Goal: Task Accomplishment & Management: Manage account settings

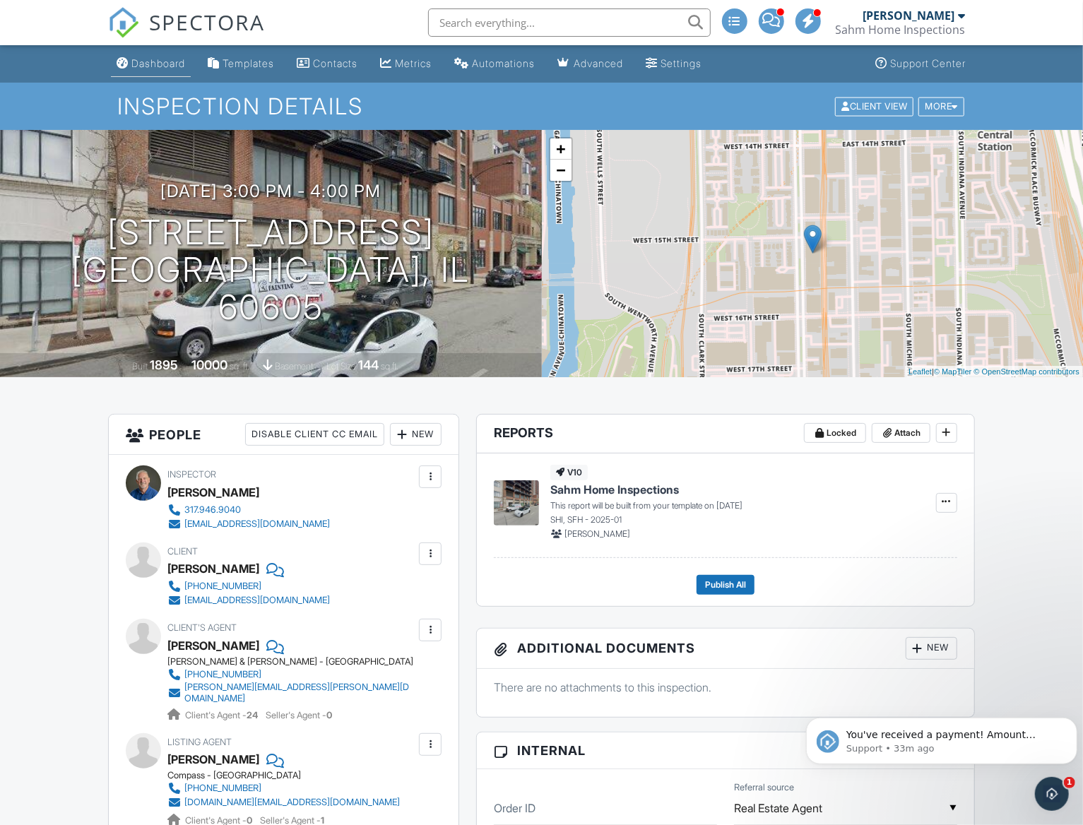
click at [147, 65] on div "Dashboard" at bounding box center [158, 63] width 54 height 12
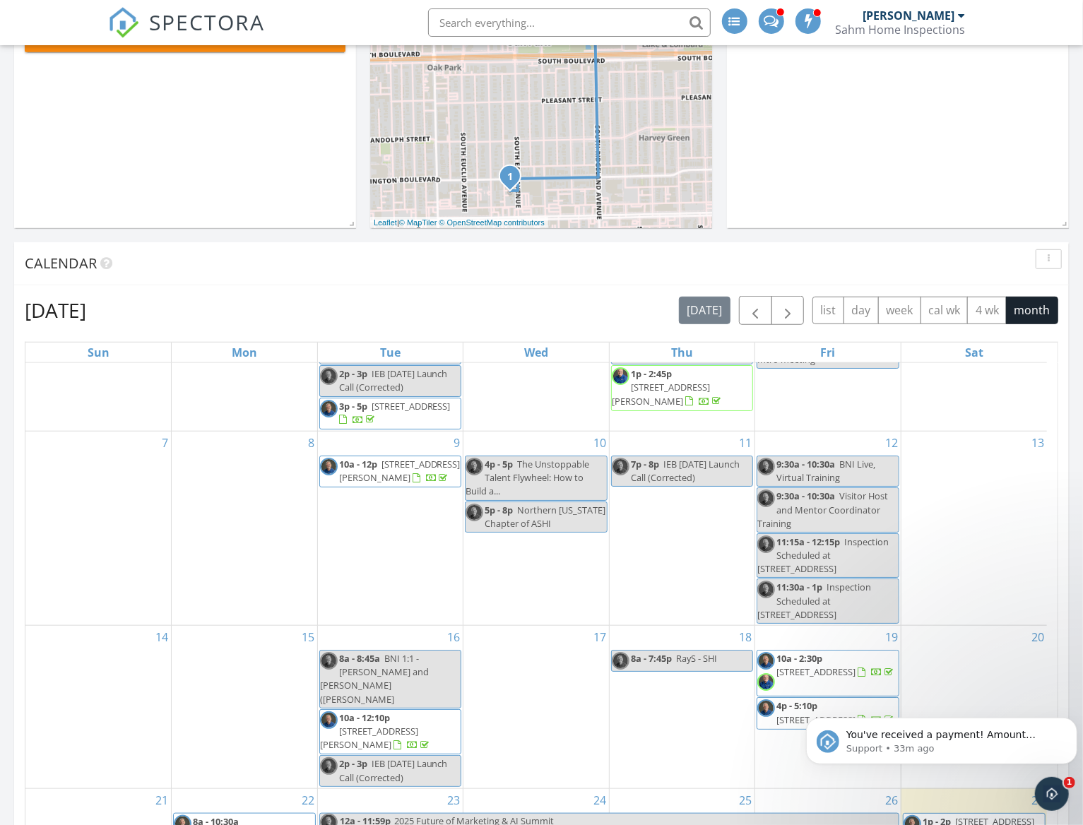
scroll to position [71, 0]
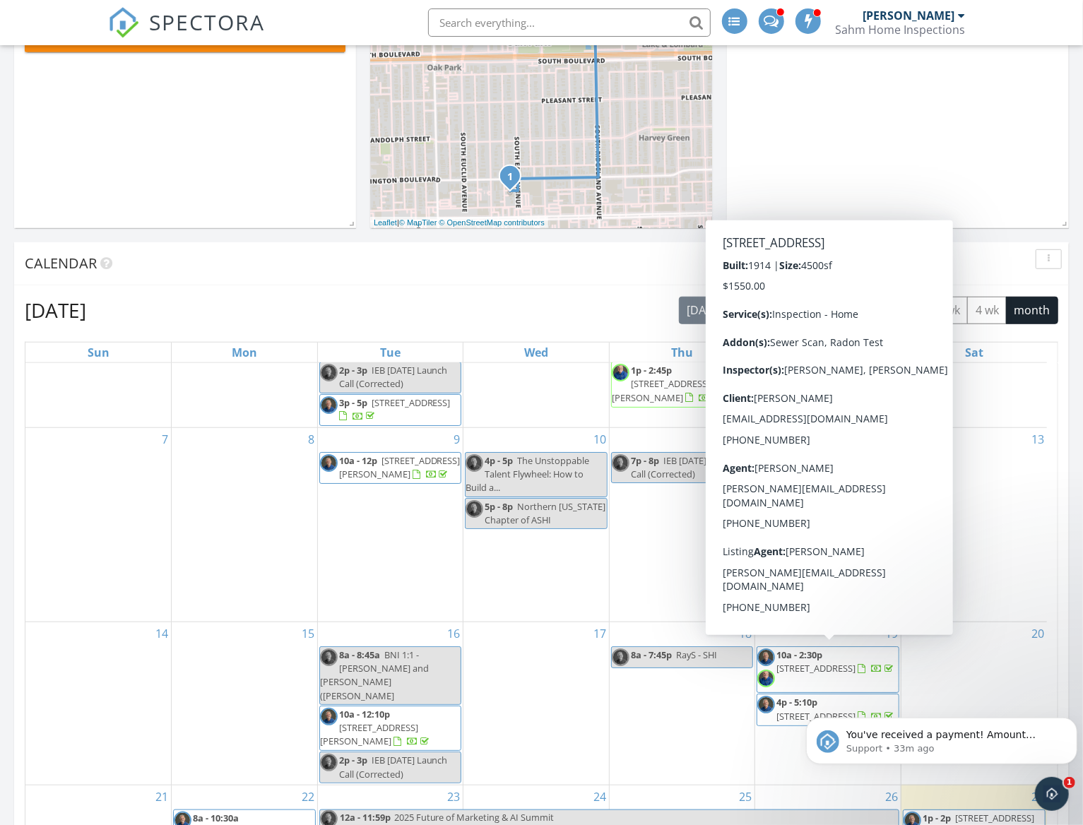
click at [839, 662] on span "406 Linden Ave, Oak Park 60302" at bounding box center [815, 668] width 79 height 13
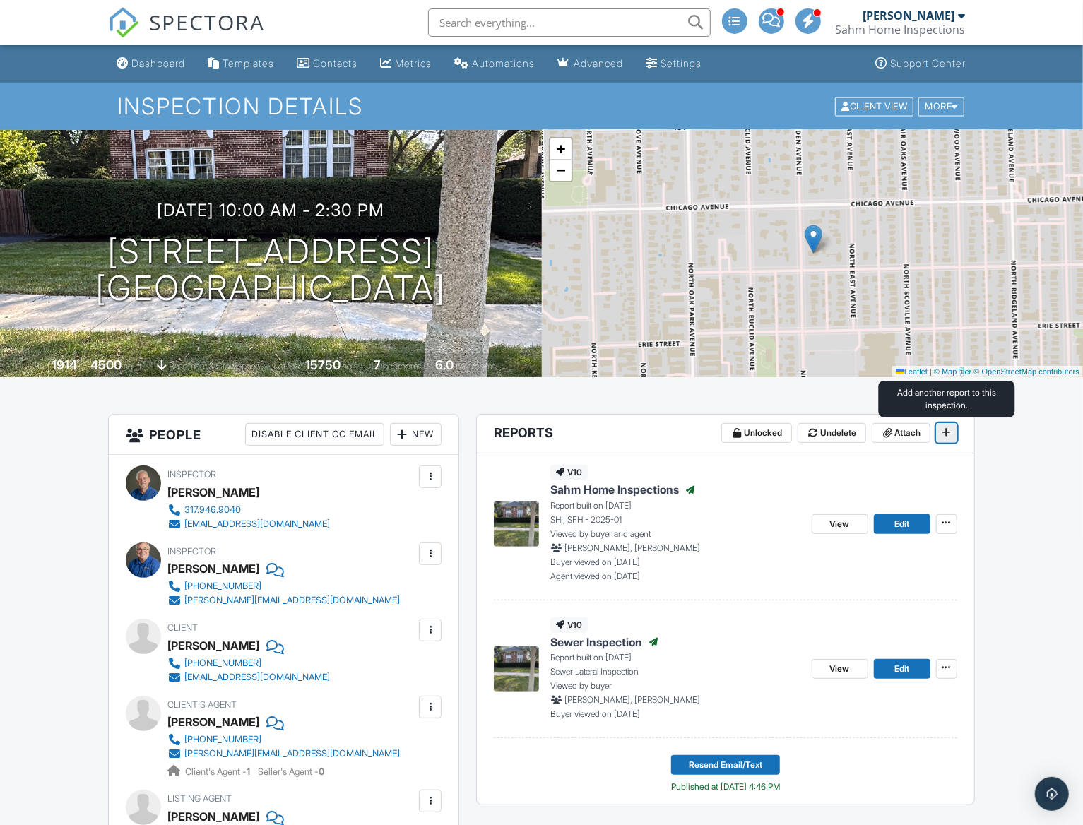
click at [948, 433] on icon at bounding box center [946, 432] width 8 height 10
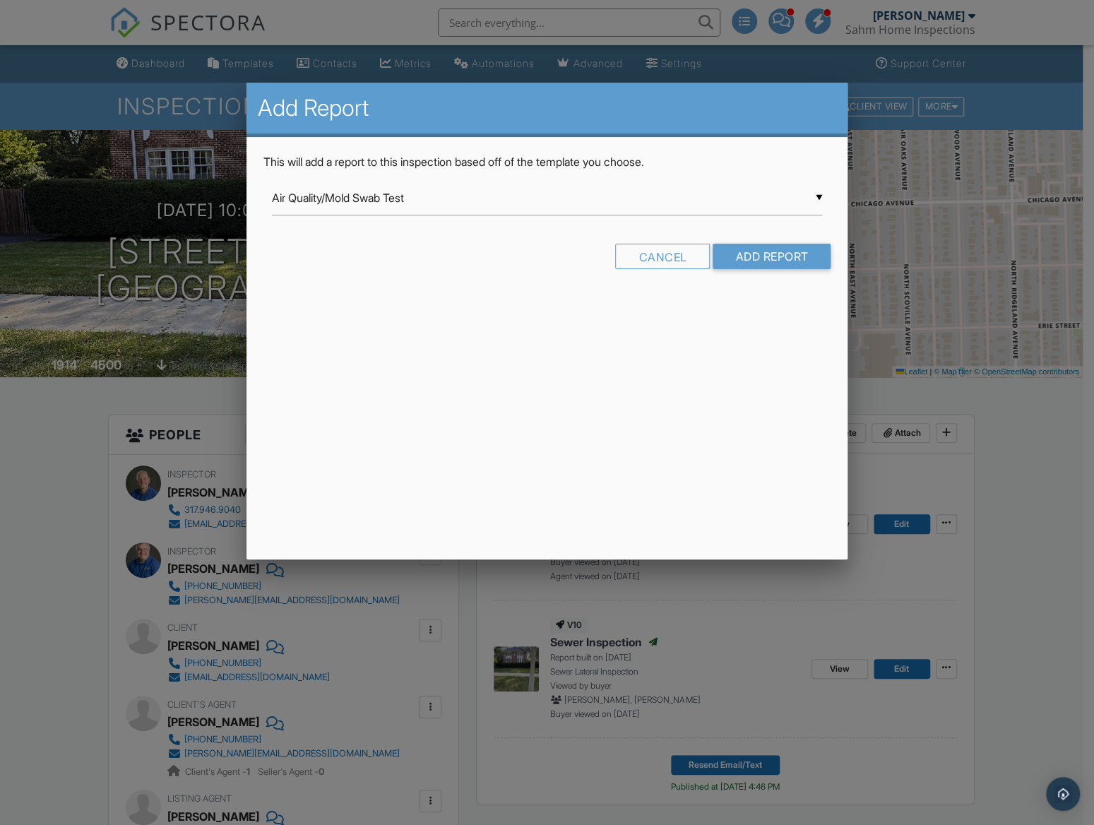
click at [347, 201] on div "▼ Air Quality/Mold Swab Test Air Quality/Mold Swab Test Air Quality/Mold Swab T…" at bounding box center [547, 198] width 551 height 35
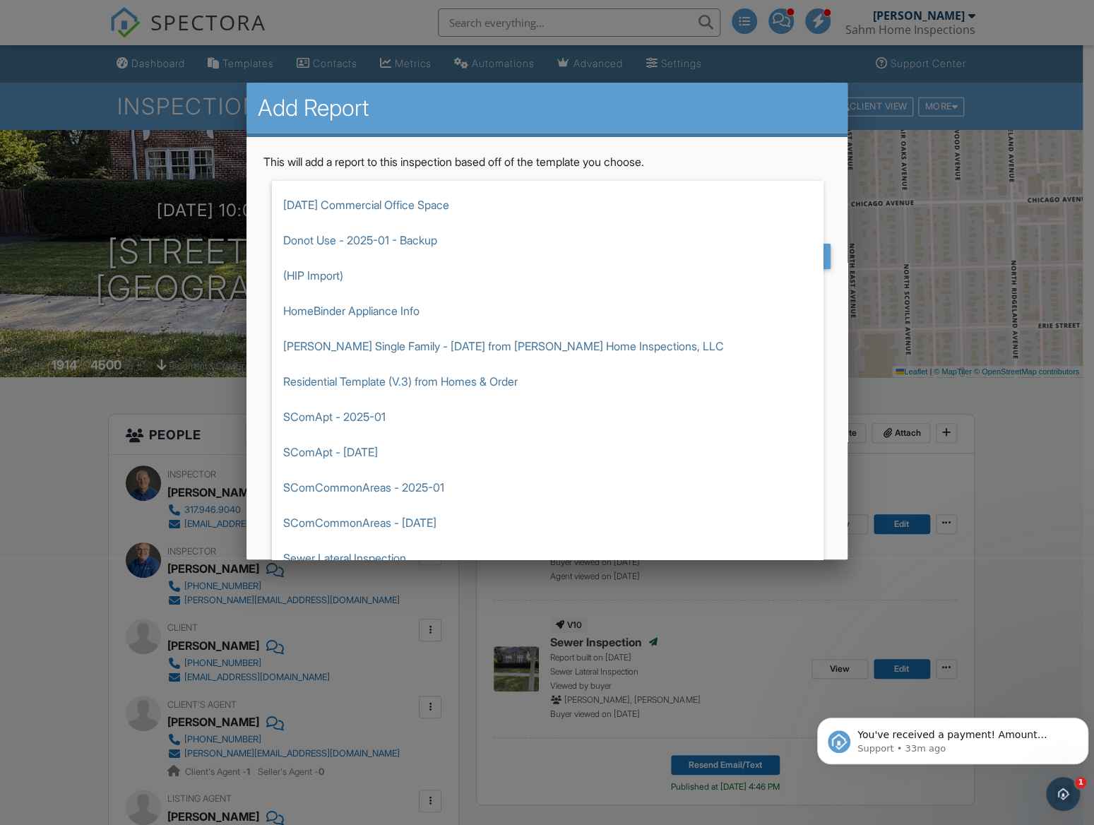
scroll to position [636, 0]
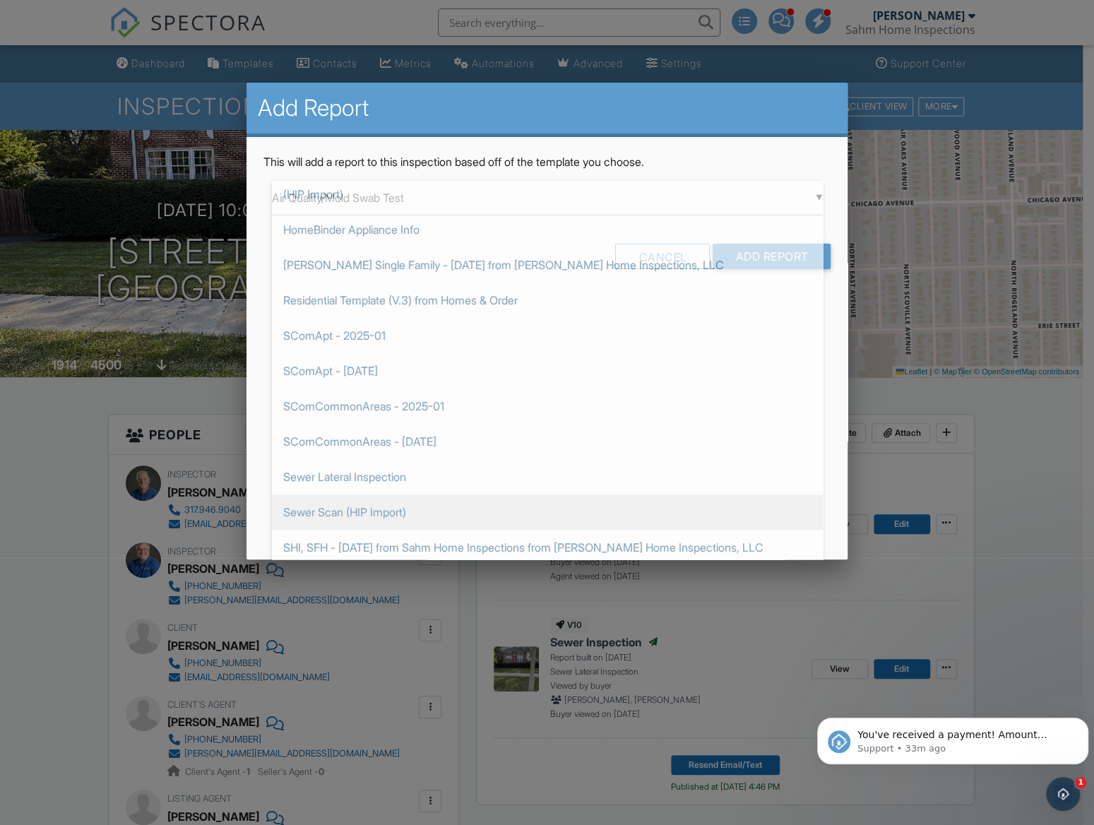
click at [313, 504] on span "Sewer Scan (HIP Import)" at bounding box center [547, 512] width 551 height 35
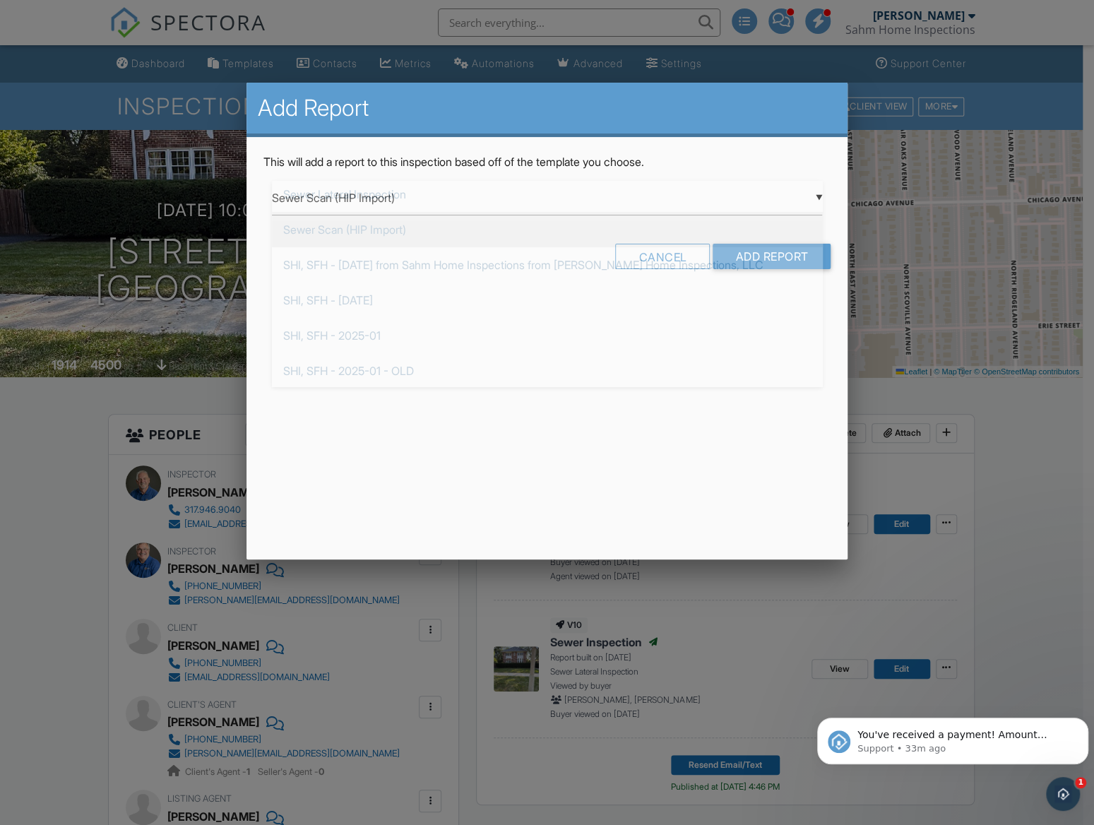
click at [813, 198] on div "▼ Sewer Scan (HIP Import) Air Quality/Mold Swab Test Air Quality/Mold Swab Test…" at bounding box center [547, 198] width 551 height 35
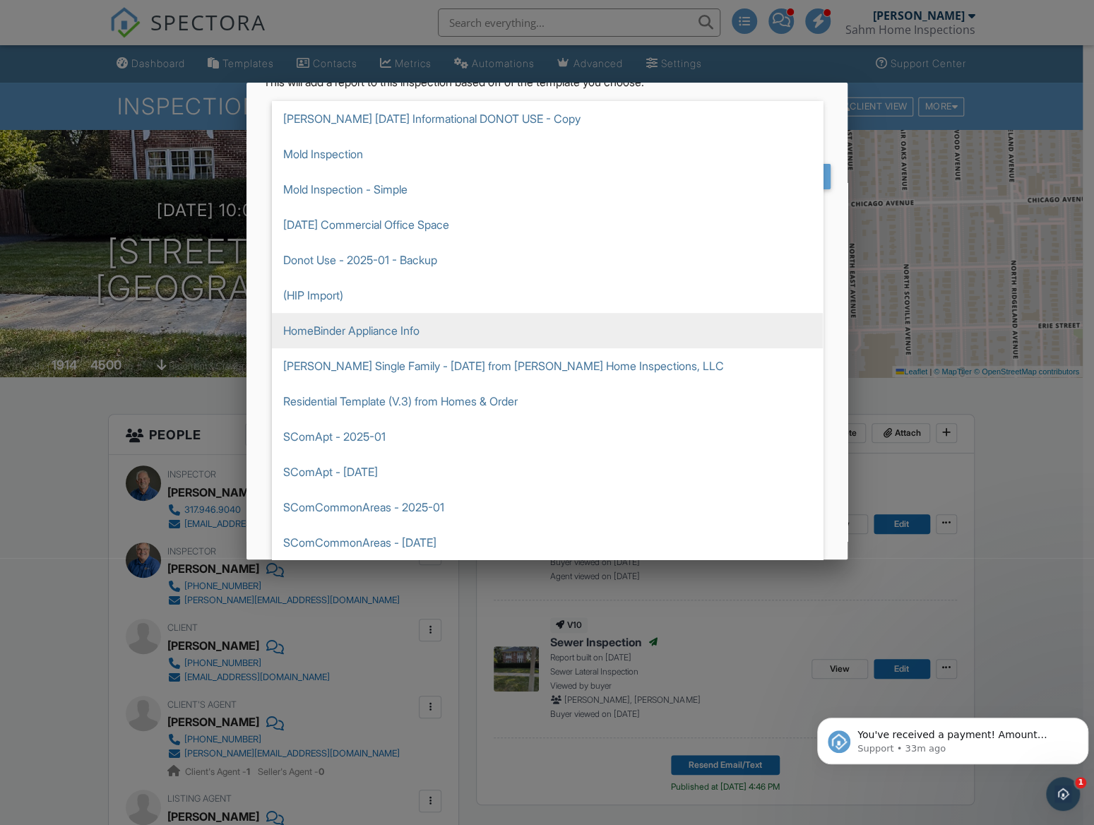
scroll to position [526, 0]
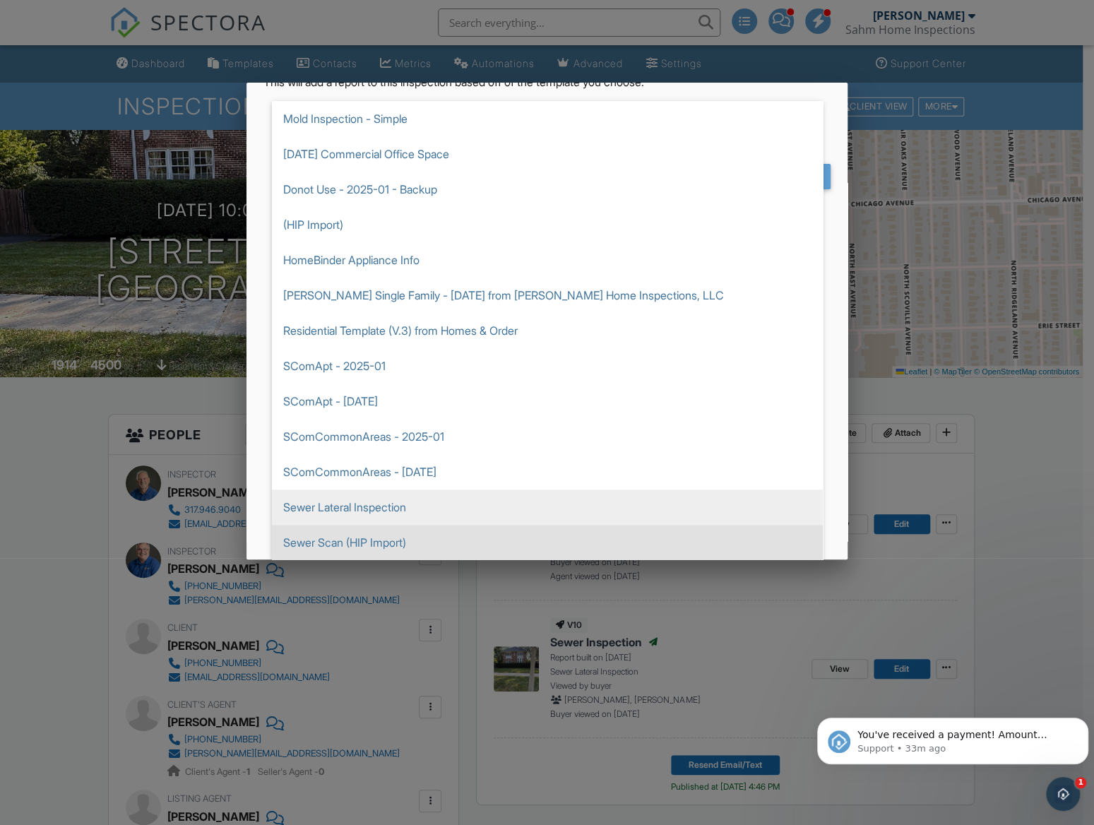
click at [317, 507] on span "Sewer Lateral Inspection" at bounding box center [547, 507] width 551 height 35
type input "Sewer Lateral Inspection"
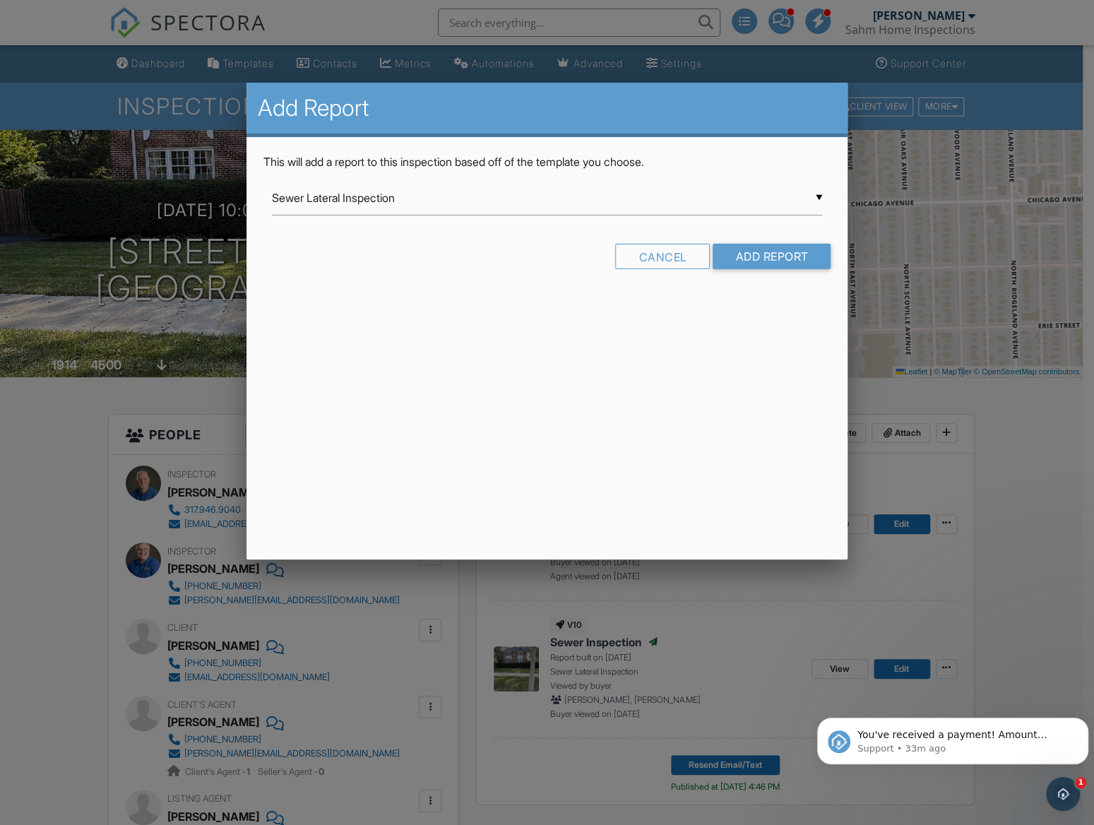
scroll to position [0, 0]
click at [762, 257] on input "Add Report" at bounding box center [772, 256] width 118 height 25
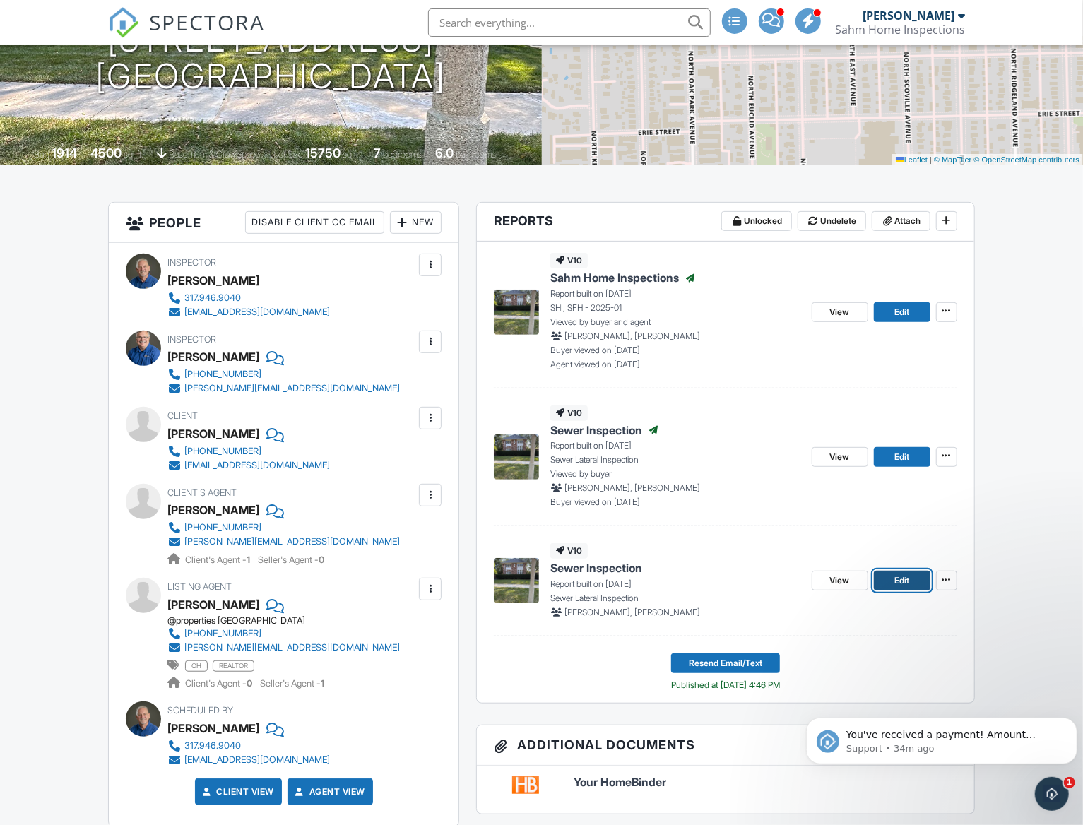
click at [899, 581] on span "Edit" at bounding box center [901, 581] width 15 height 14
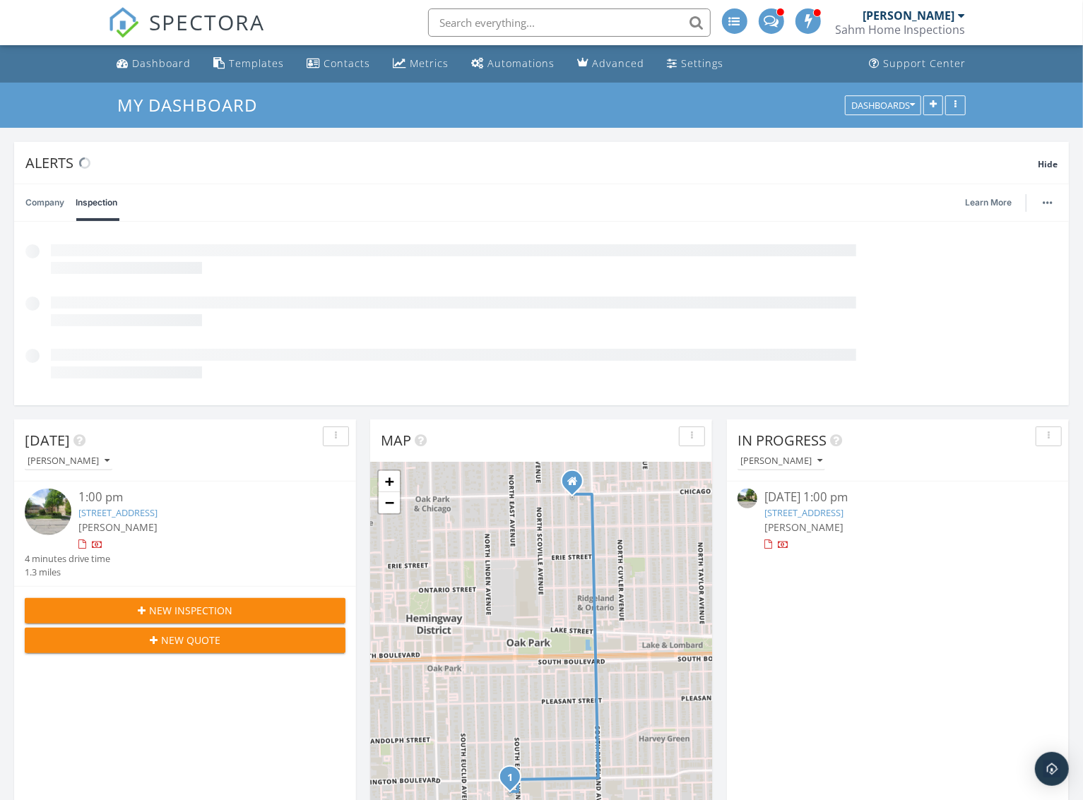
scroll to position [304, 341]
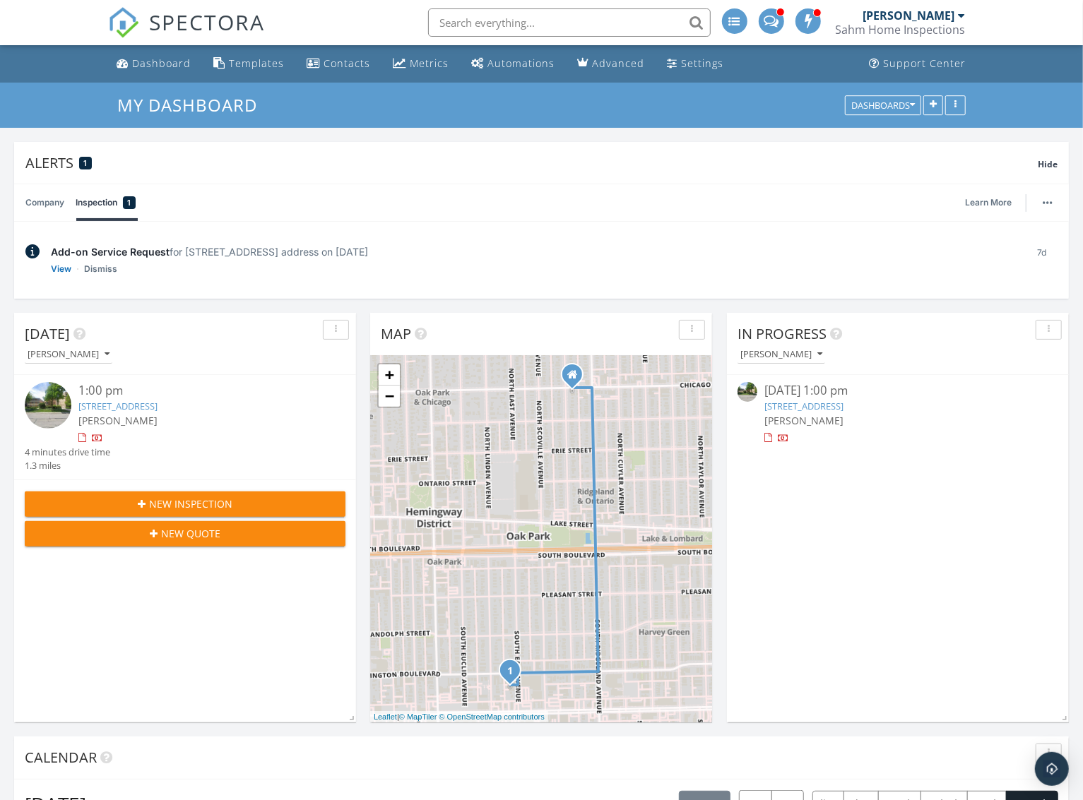
click at [131, 408] on link "[STREET_ADDRESS]" at bounding box center [117, 406] width 79 height 13
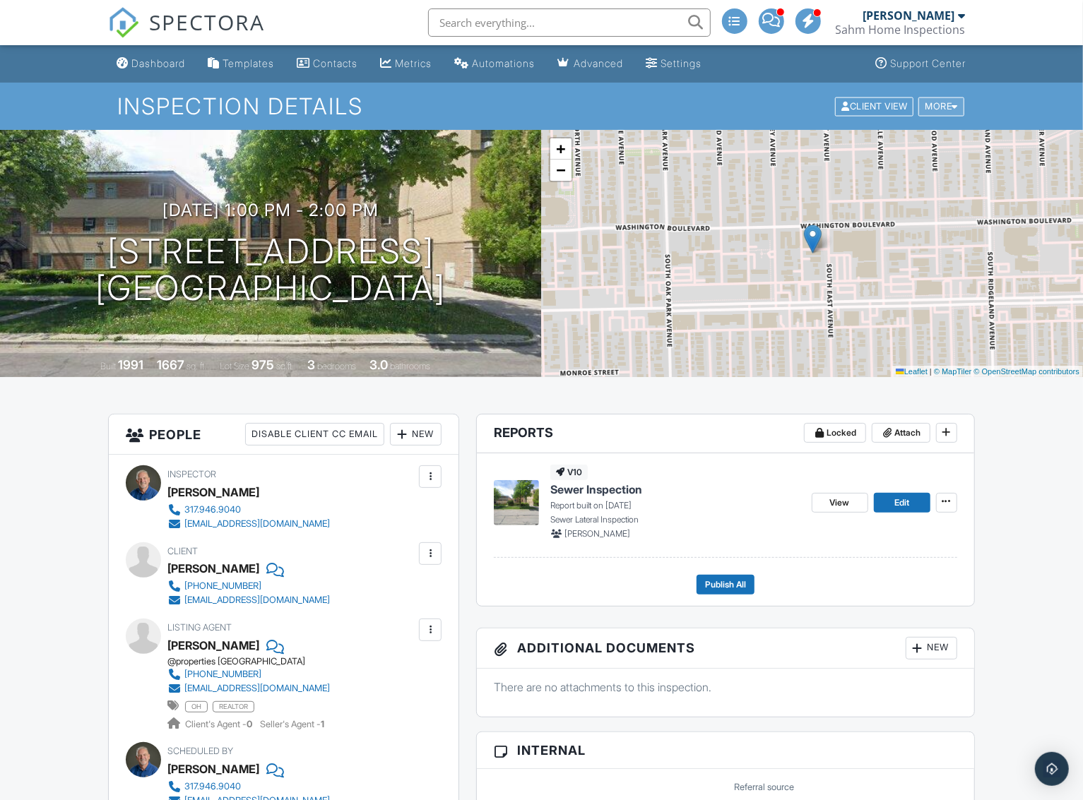
click at [926, 101] on div "More" at bounding box center [941, 106] width 46 height 19
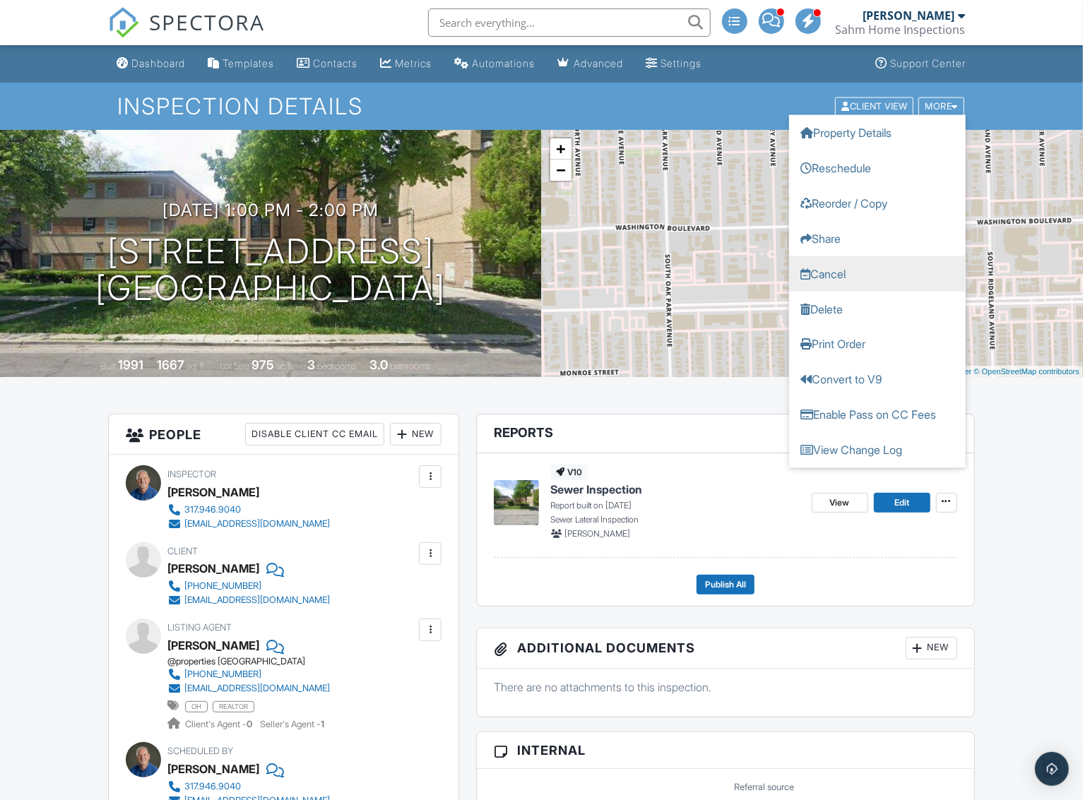
click at [832, 274] on link "Cancel" at bounding box center [877, 273] width 177 height 35
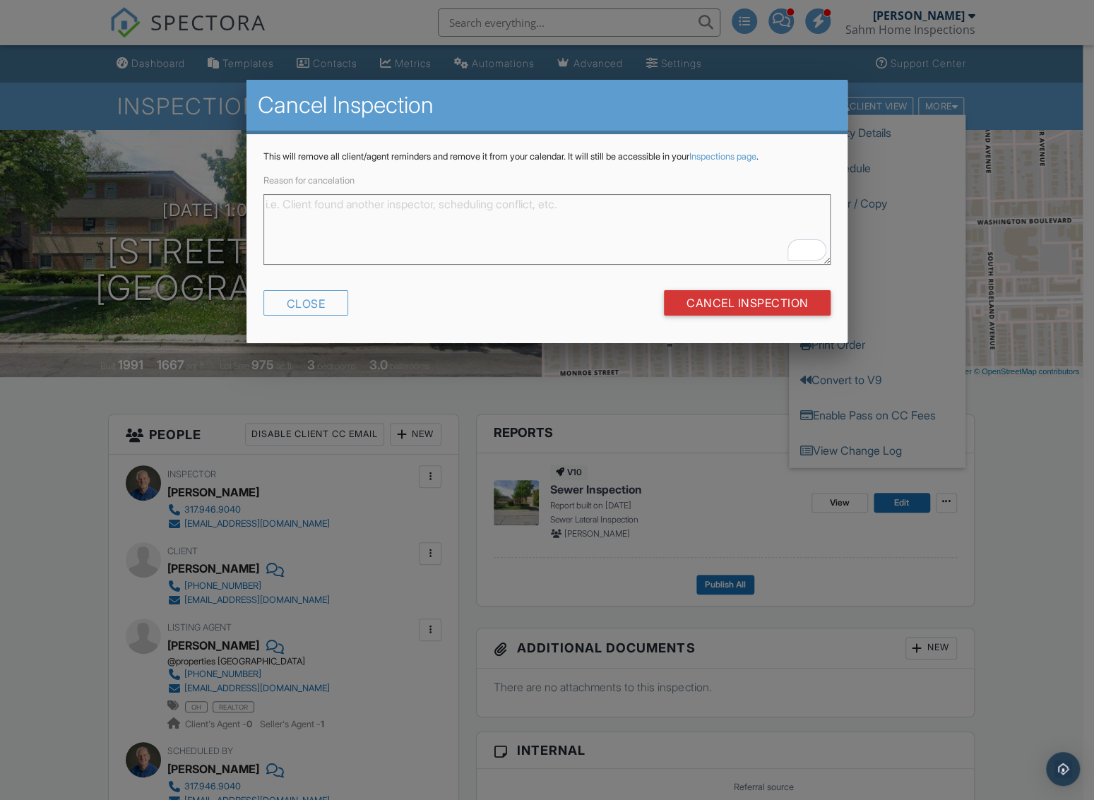
click at [404, 220] on textarea "Reason for cancelation" at bounding box center [548, 229] width 568 height 71
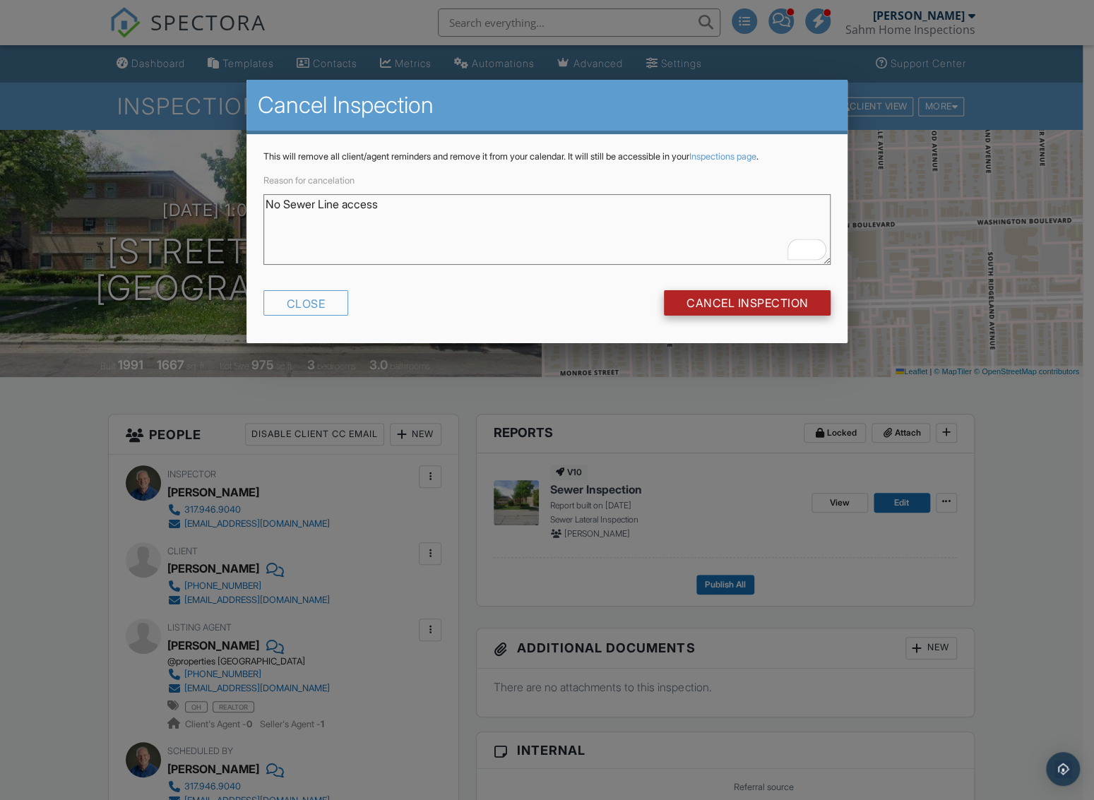
type textarea "No Sewer Line access"
click at [734, 305] on input "Cancel Inspection" at bounding box center [747, 302] width 167 height 25
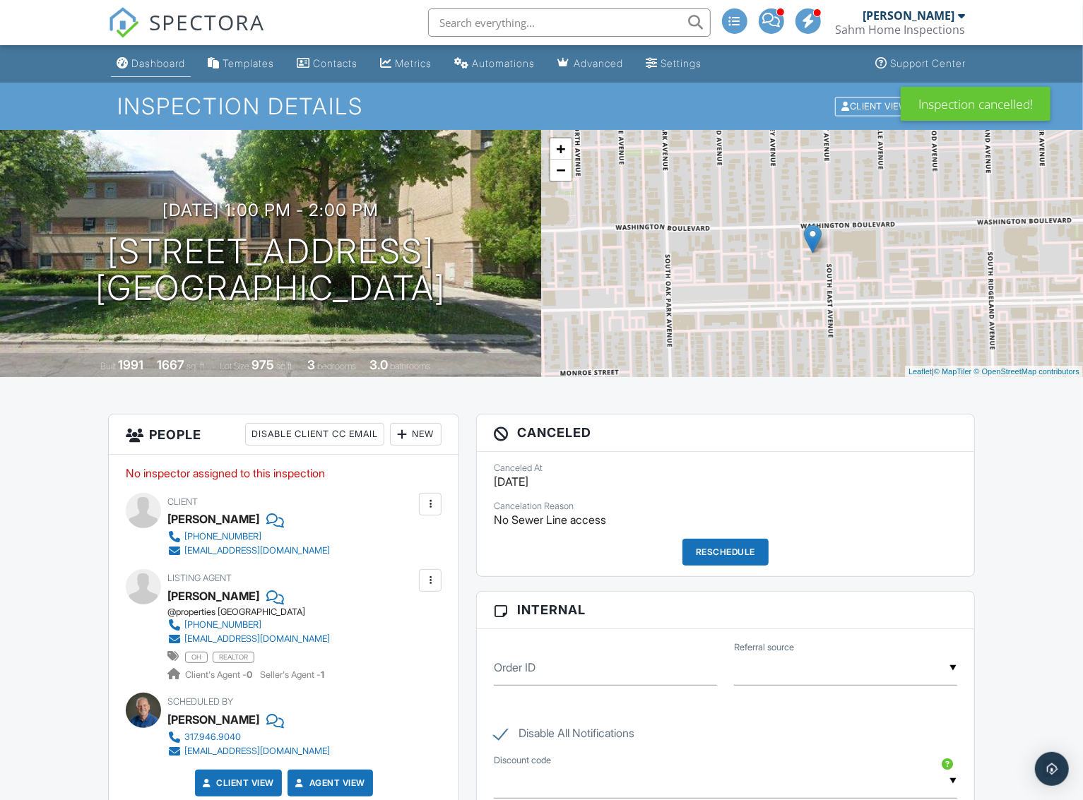
click at [134, 61] on div "Dashboard" at bounding box center [158, 63] width 54 height 12
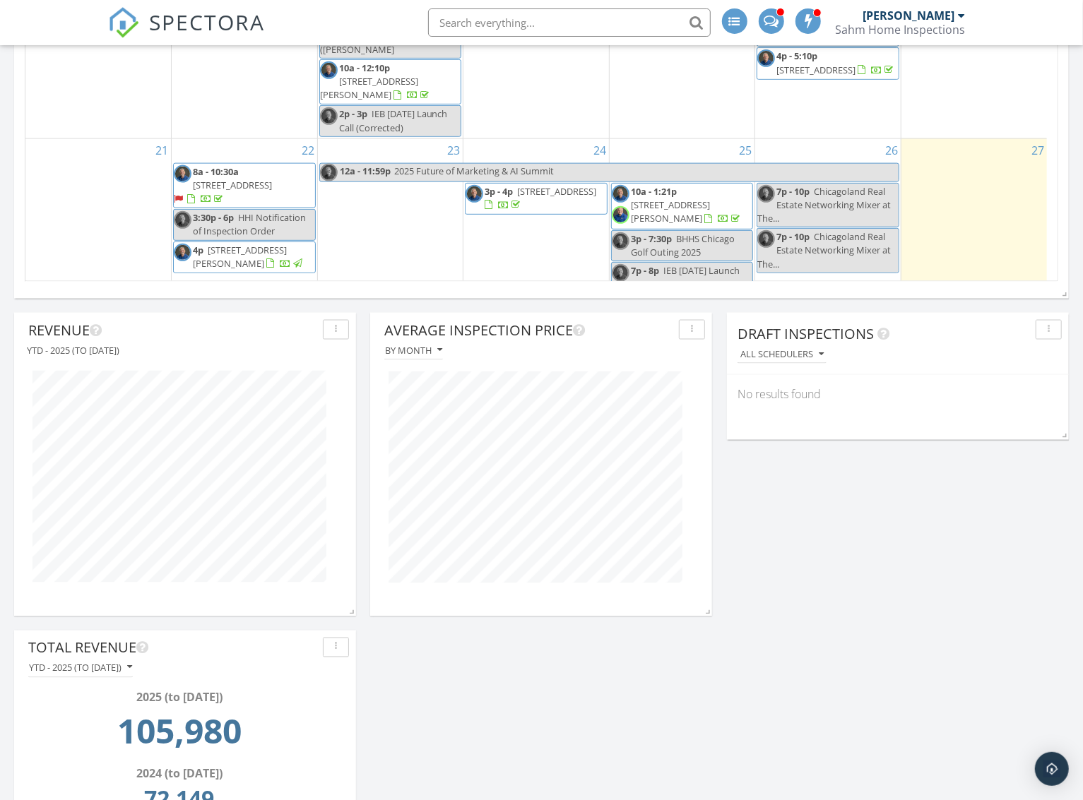
scroll to position [73, 0]
